Goal: Task Accomplishment & Management: Use online tool/utility

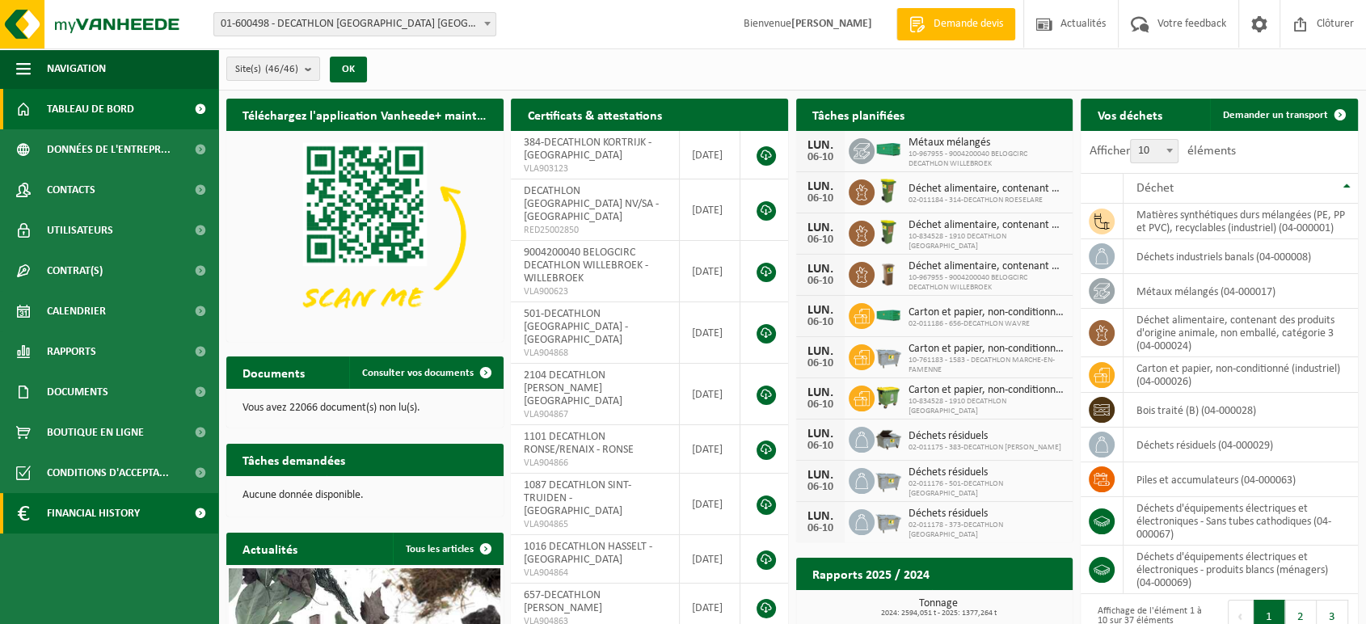
click at [54, 510] on span "Financial History" at bounding box center [93, 513] width 93 height 40
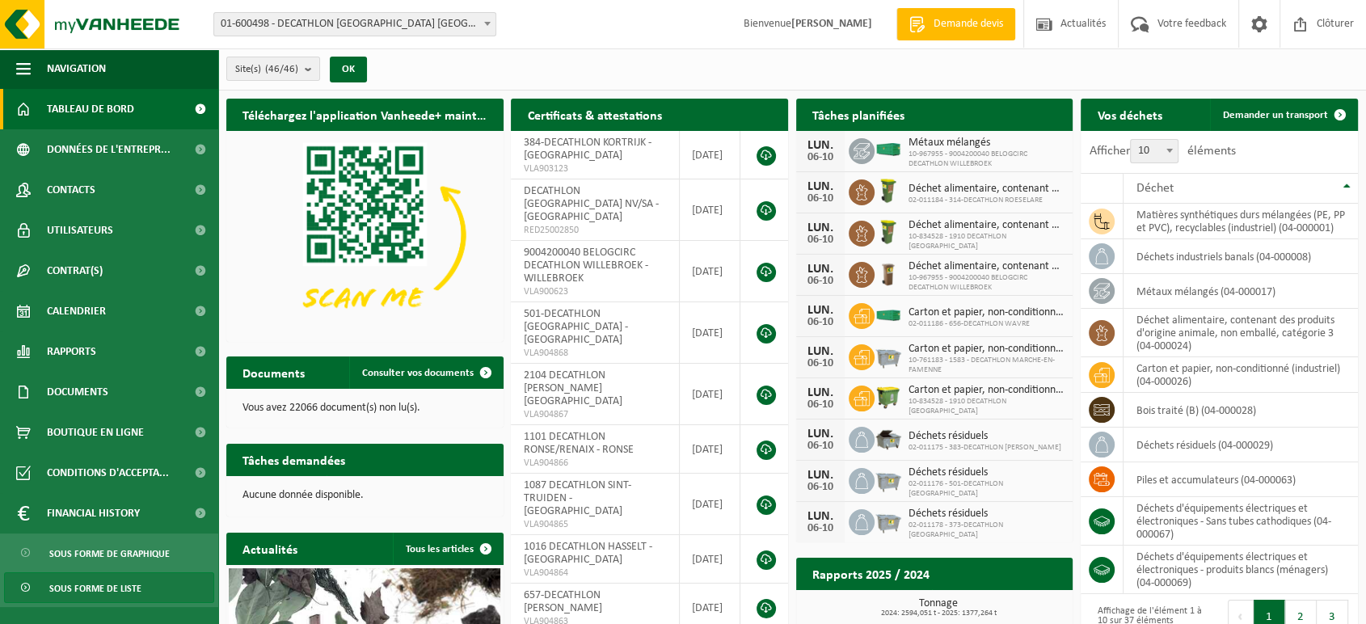
click at [95, 586] on span "Sous forme de liste" at bounding box center [95, 588] width 92 height 31
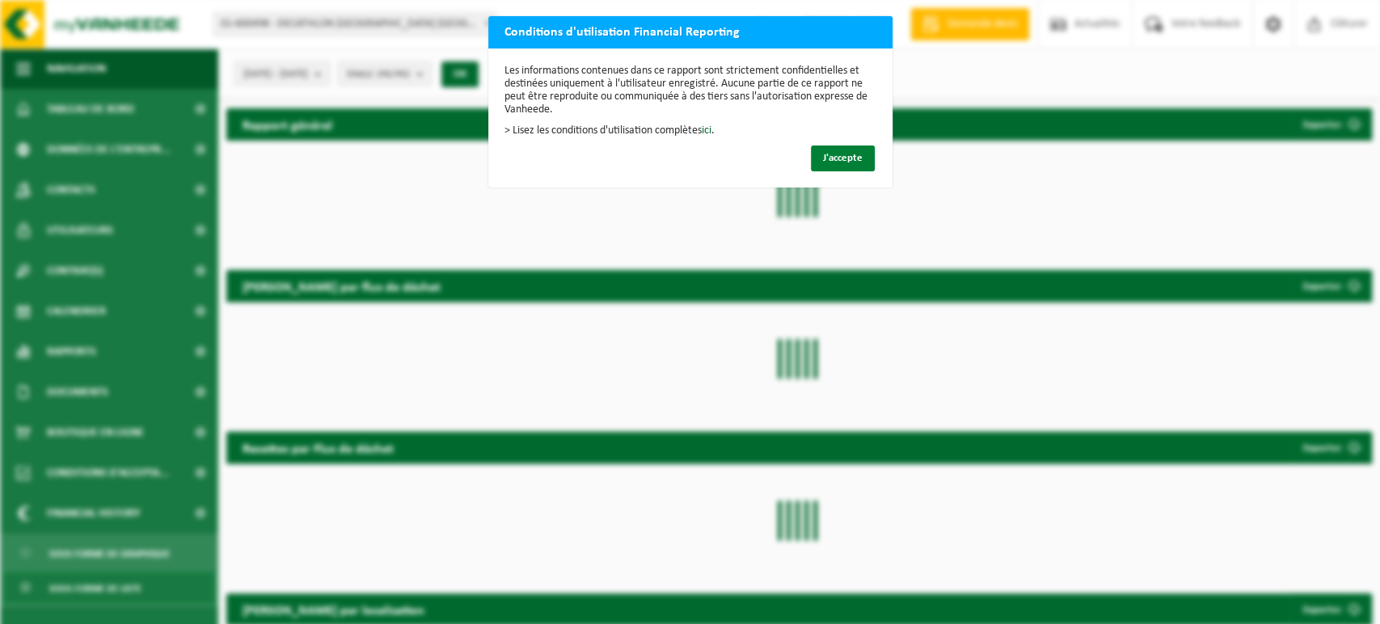
click at [823, 158] on span "J'accepte" at bounding box center [843, 158] width 40 height 11
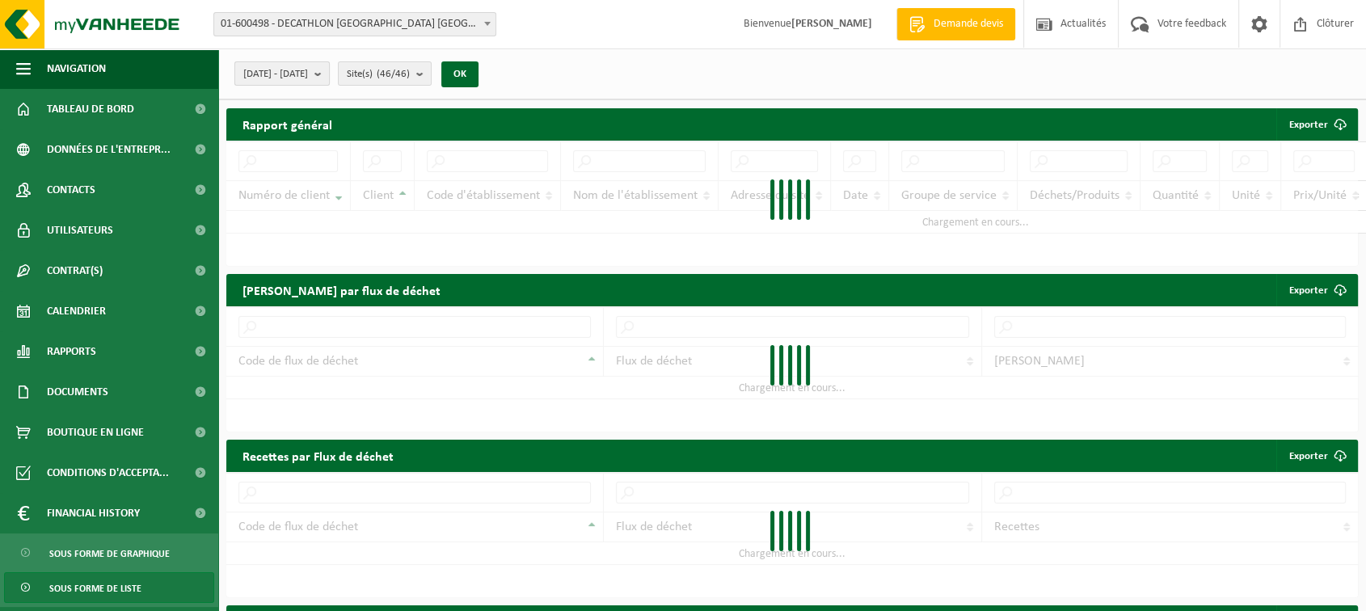
click at [329, 74] on b "submit" at bounding box center [322, 73] width 15 height 23
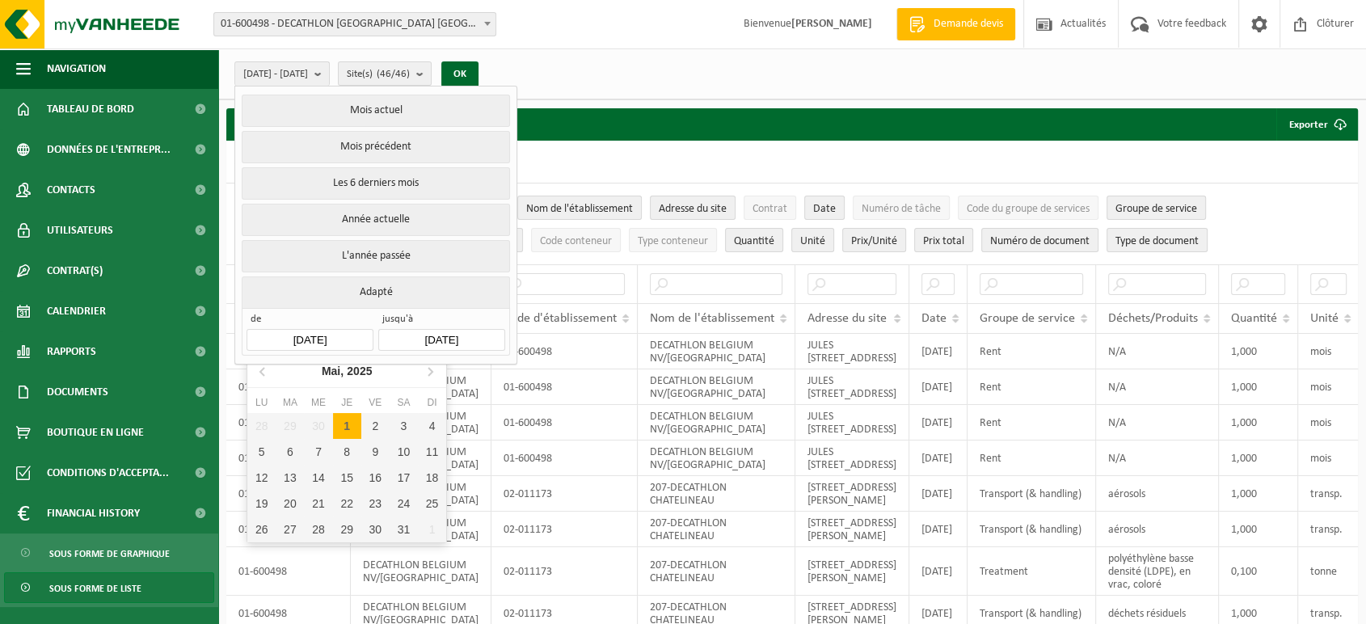
click at [318, 331] on input "[DATE]" at bounding box center [310, 340] width 126 height 22
click at [433, 366] on icon at bounding box center [430, 371] width 26 height 26
click at [289, 425] on div "1" at bounding box center [290, 426] width 28 height 26
type input "[DATE]"
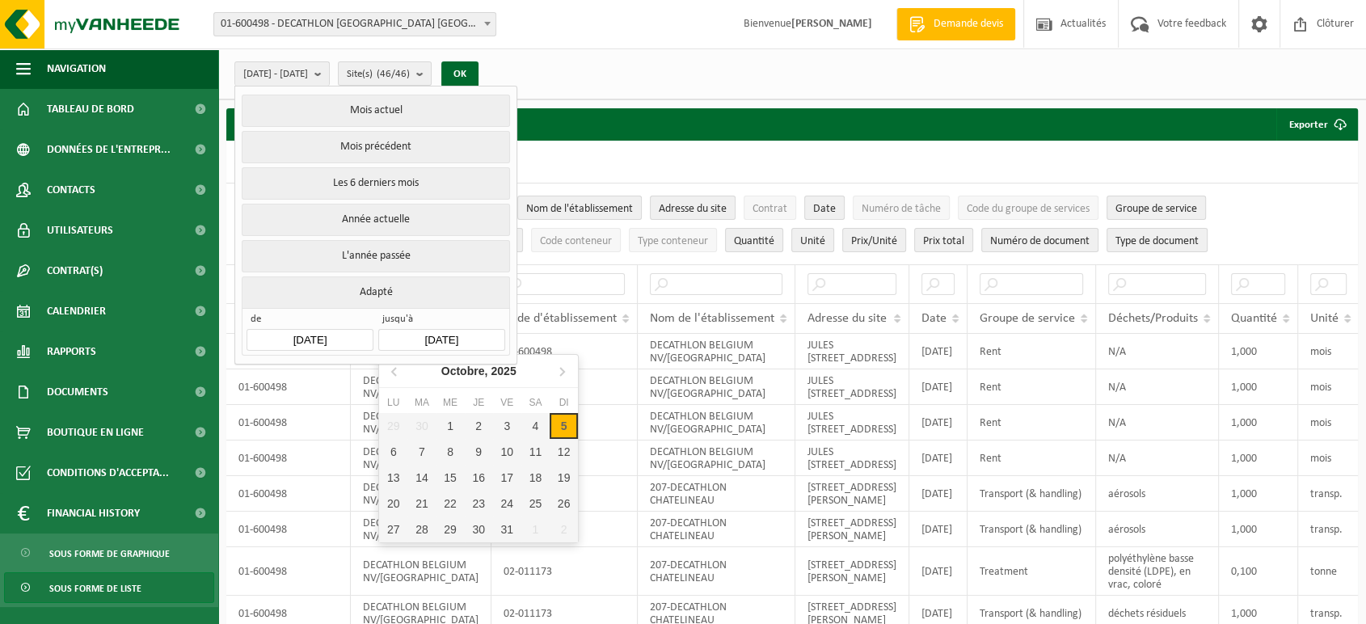
click at [441, 333] on input "[DATE]" at bounding box center [441, 340] width 126 height 22
click at [386, 367] on icon at bounding box center [395, 371] width 26 height 26
click at [412, 522] on div "30" at bounding box center [422, 530] width 28 height 26
type input "[DATE]"
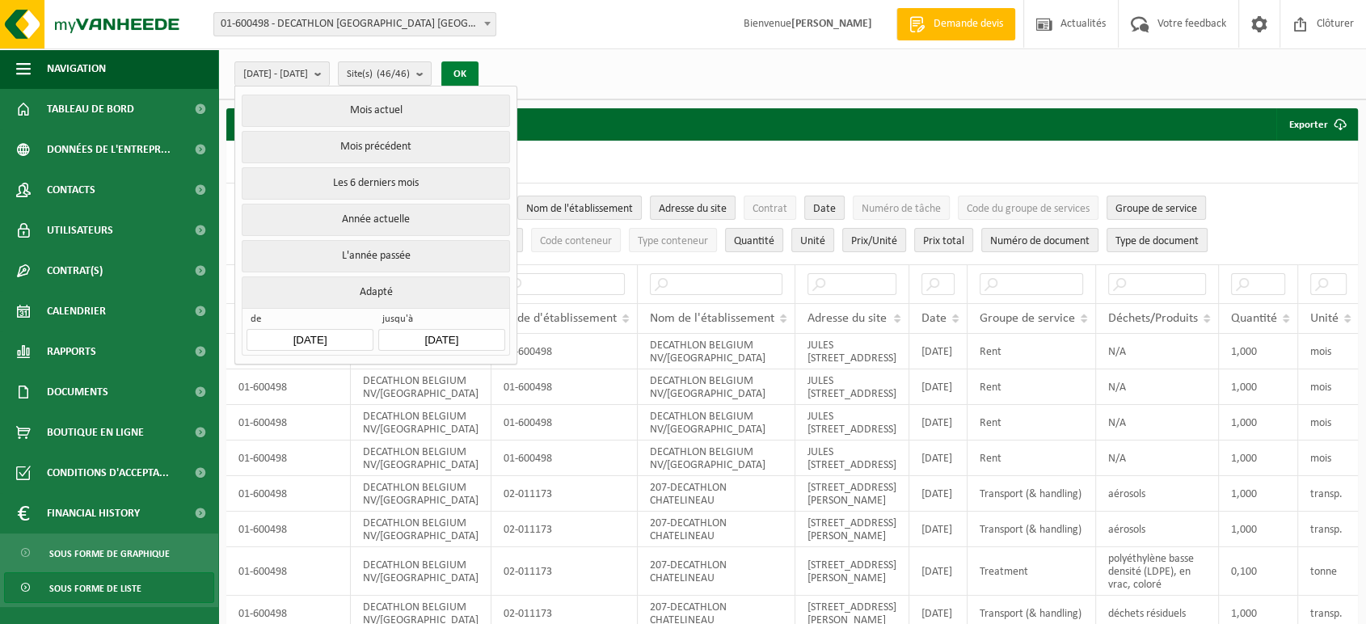
click at [479, 74] on button "OK" at bounding box center [459, 74] width 37 height 26
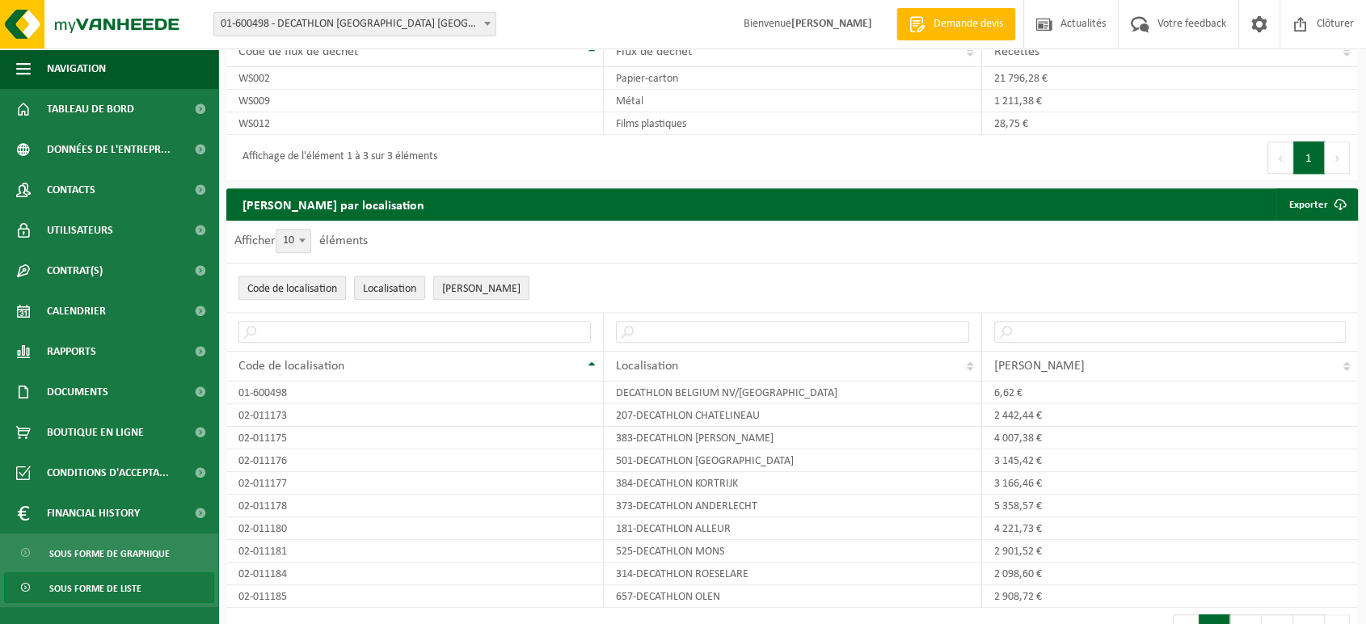
scroll to position [1496, 0]
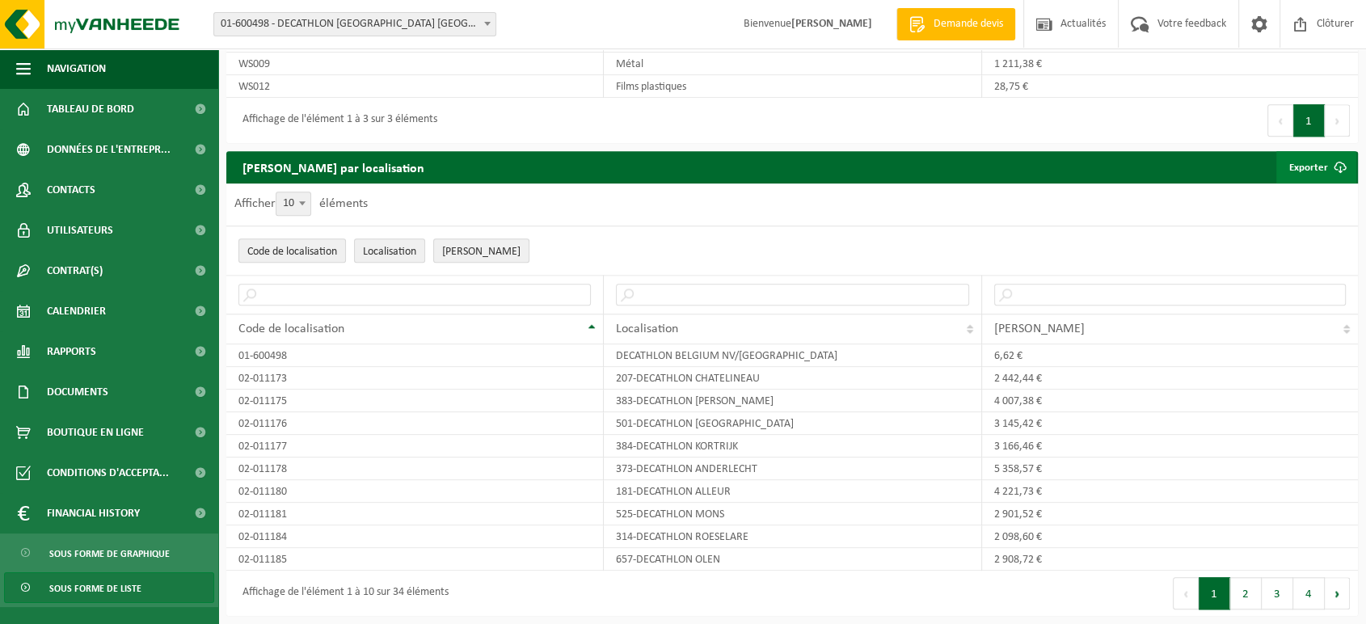
click at [1309, 165] on link "Exporter" at bounding box center [1317, 167] width 80 height 32
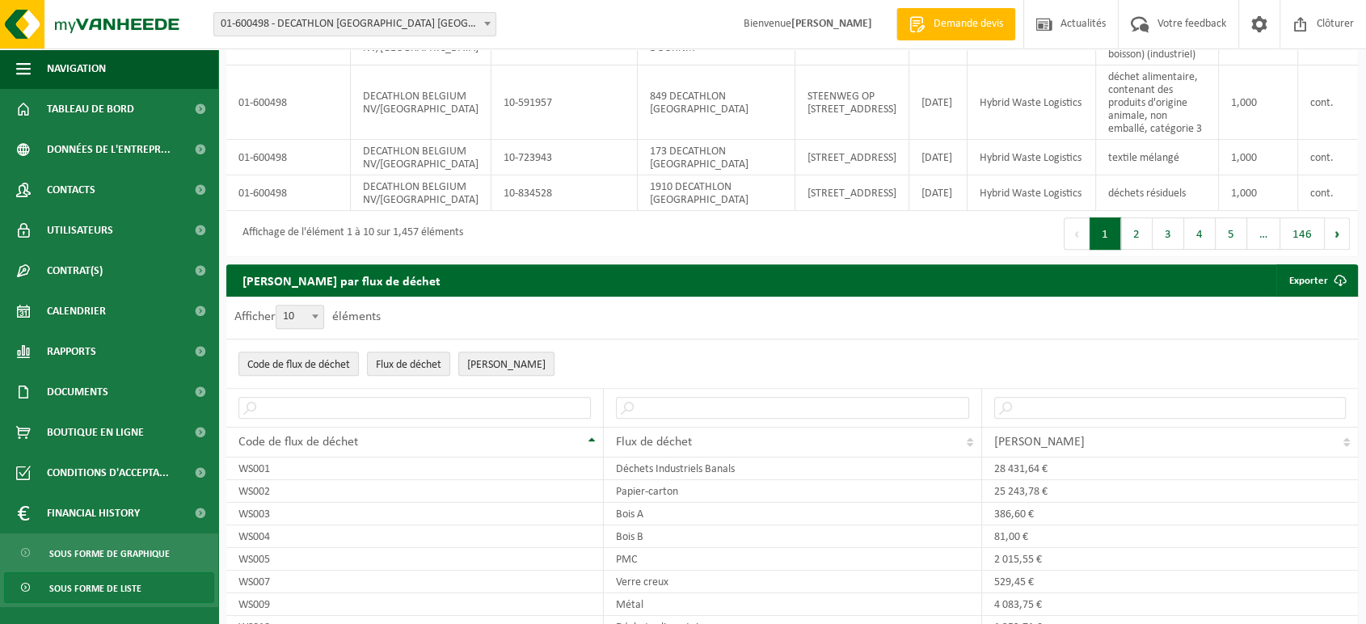
scroll to position [0, 0]
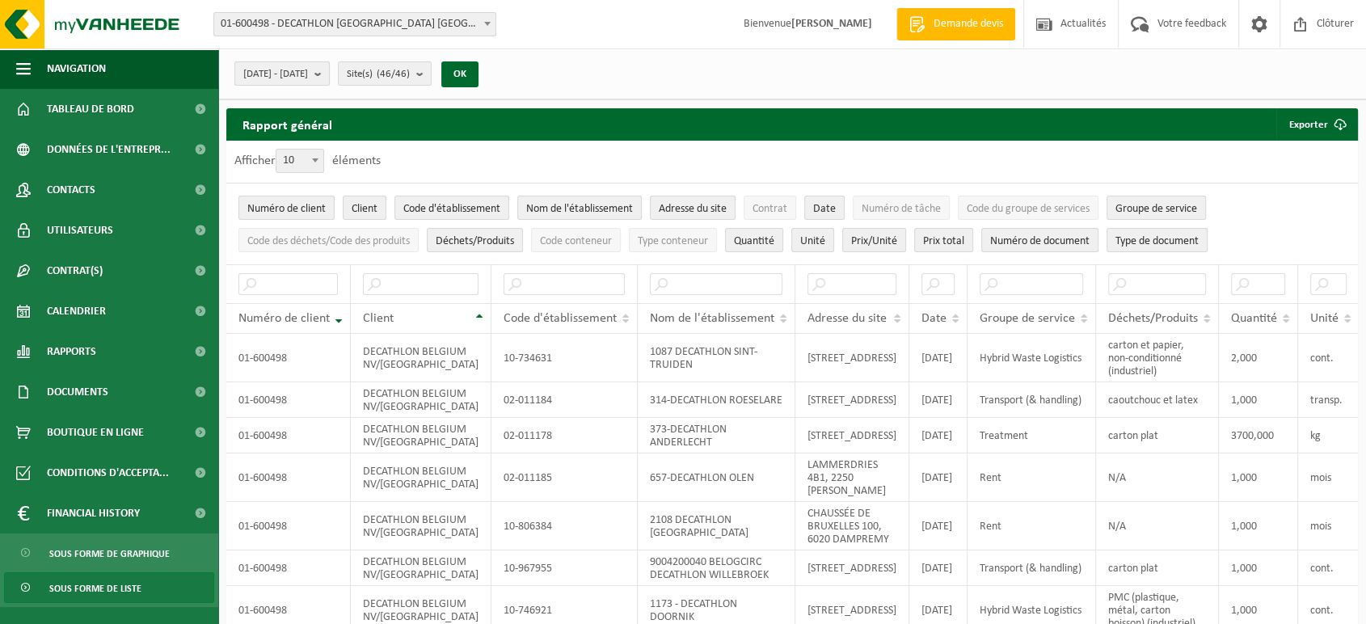
click at [329, 75] on b "submit" at bounding box center [322, 73] width 15 height 23
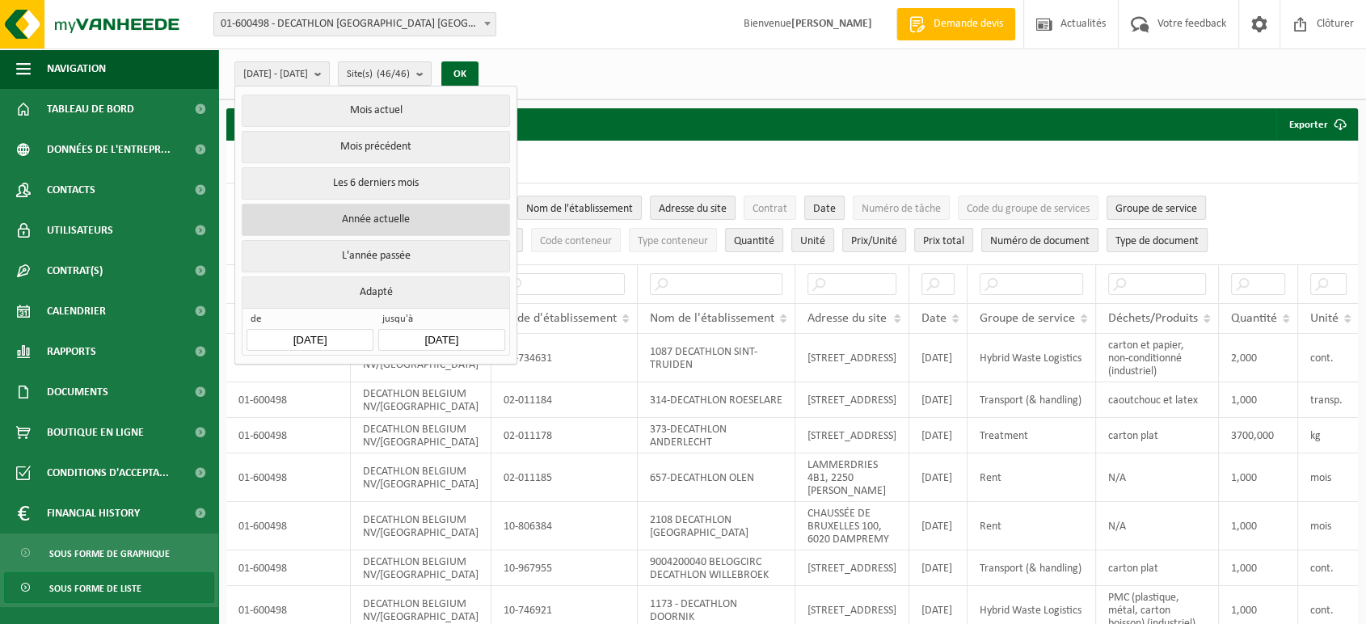
click at [394, 219] on button "Année actuelle" at bounding box center [376, 220] width 268 height 32
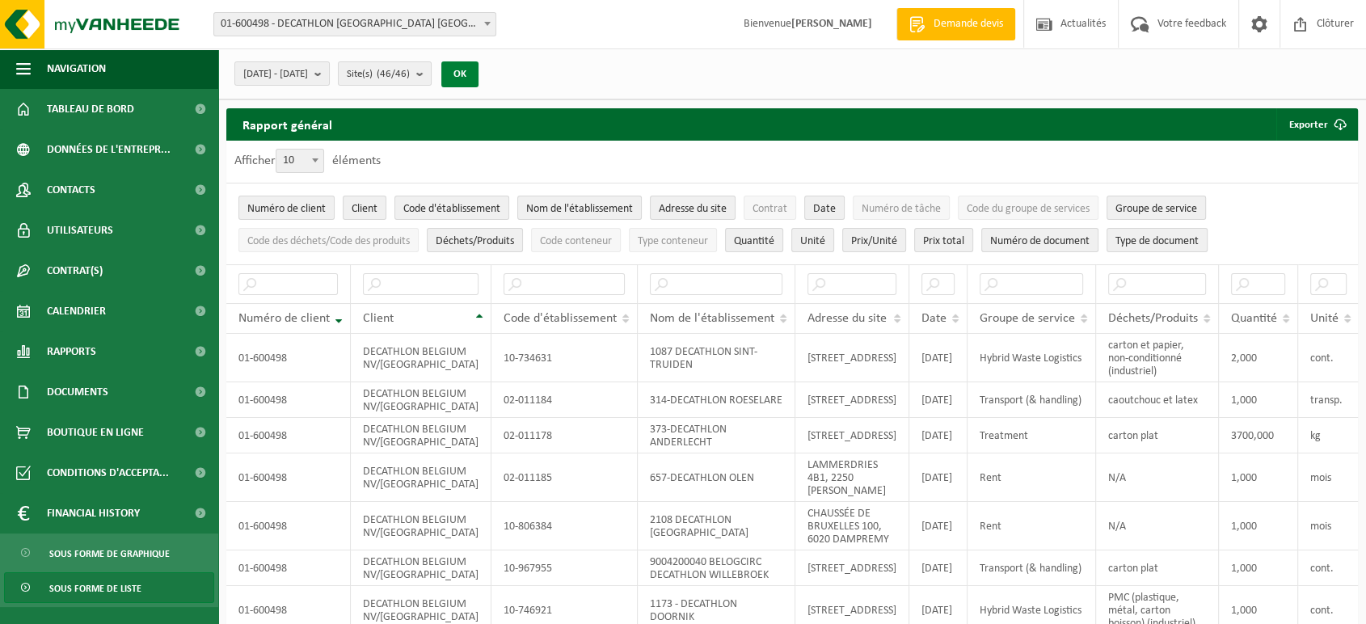
click at [479, 70] on button "OK" at bounding box center [459, 74] width 37 height 26
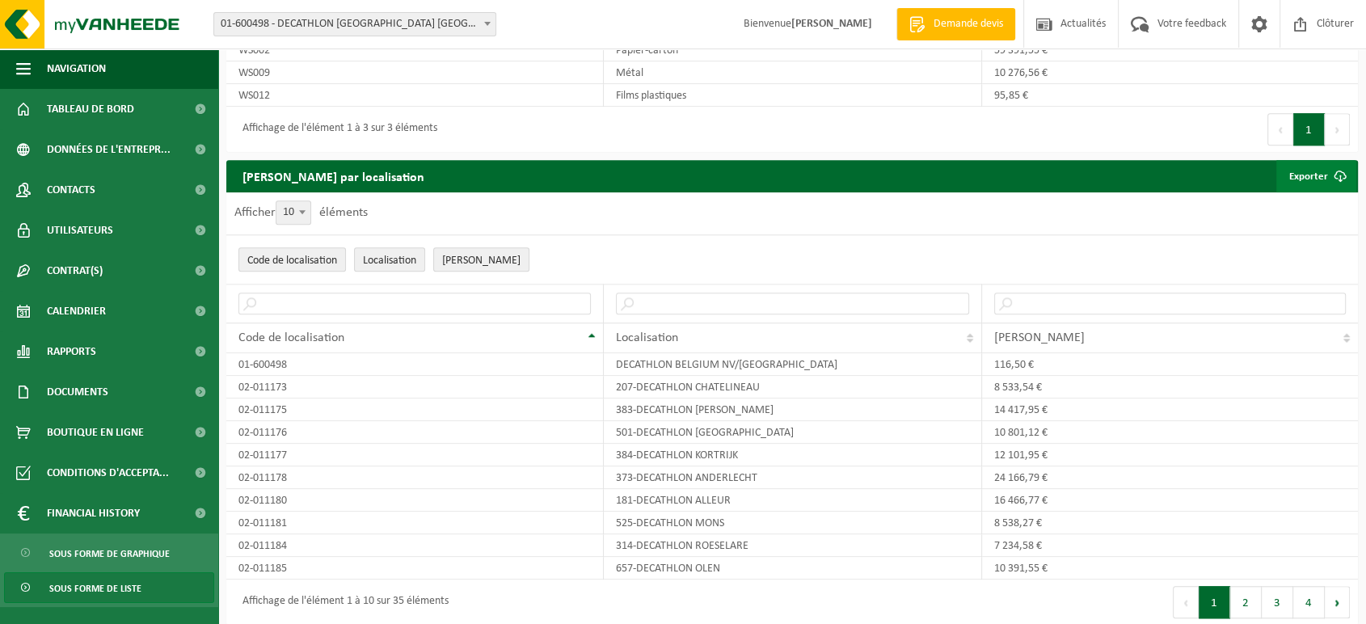
scroll to position [1470, 0]
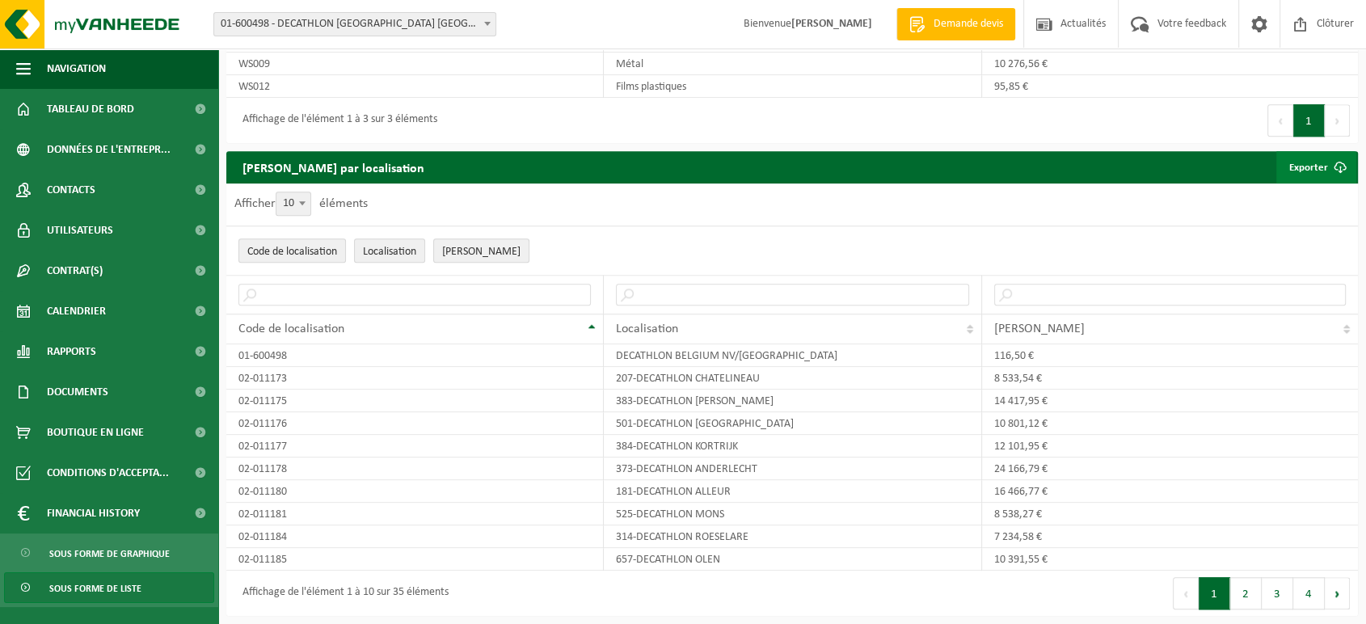
click at [1297, 171] on link "Exporter" at bounding box center [1317, 167] width 80 height 32
